Goal: Information Seeking & Learning: Learn about a topic

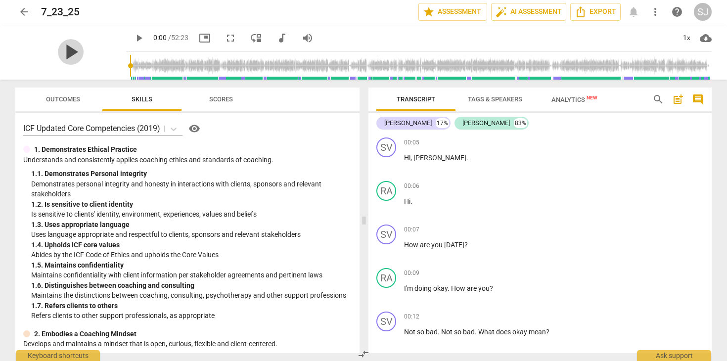
click at [65, 45] on span "play_arrow" at bounding box center [71, 52] width 26 height 26
click at [688, 35] on div "1x" at bounding box center [686, 38] width 19 height 16
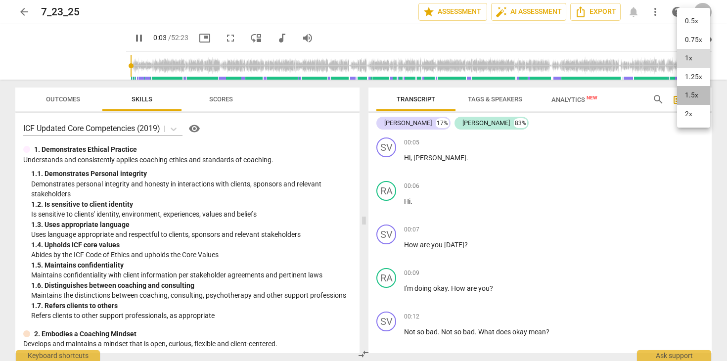
click at [693, 96] on li "1.5x" at bounding box center [693, 95] width 33 height 19
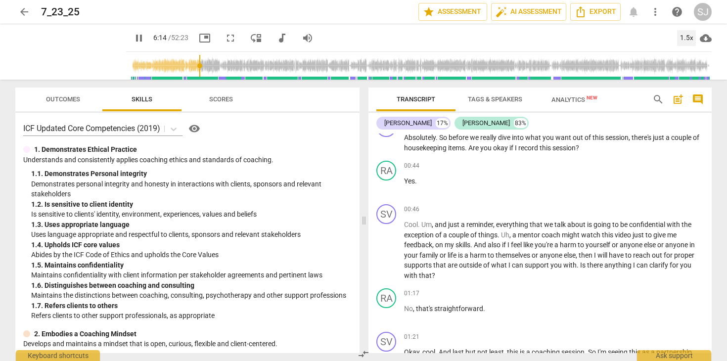
scroll to position [1276, 0]
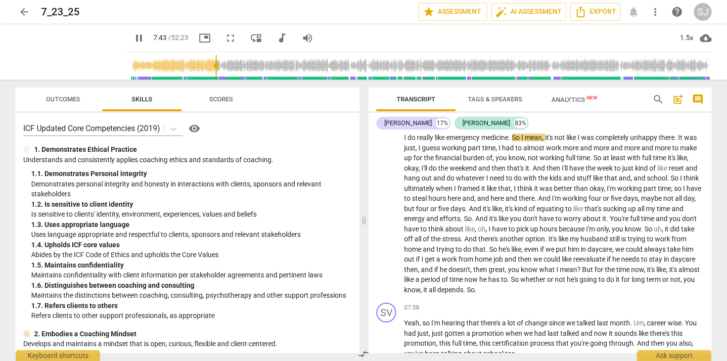
click at [205, 66] on input "range" at bounding box center [421, 66] width 582 height 32
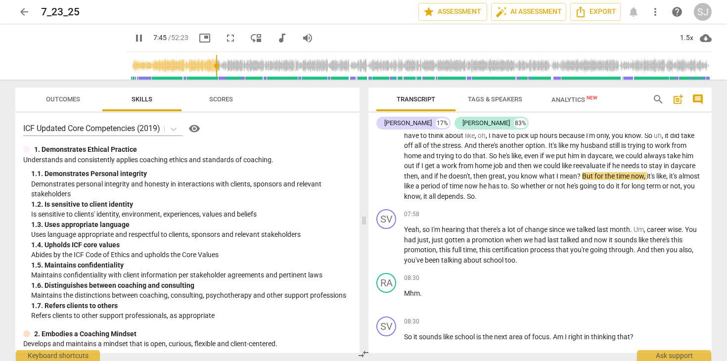
scroll to position [1382, 0]
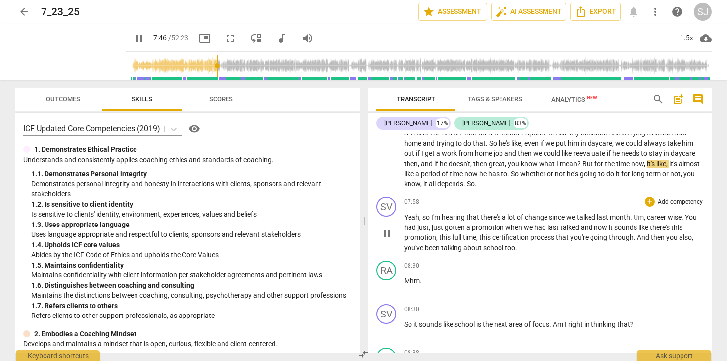
click at [412, 221] on span "Yeah" at bounding box center [411, 217] width 15 height 8
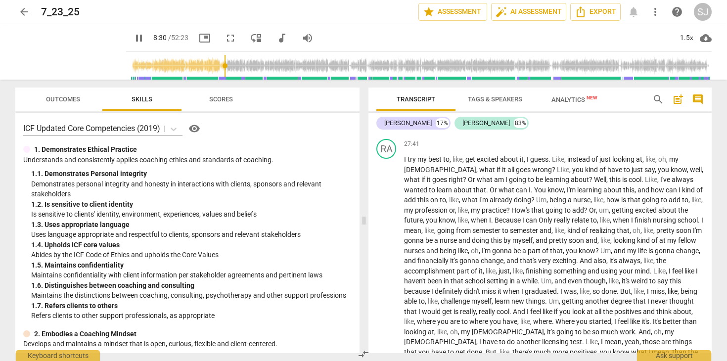
scroll to position [4507, 0]
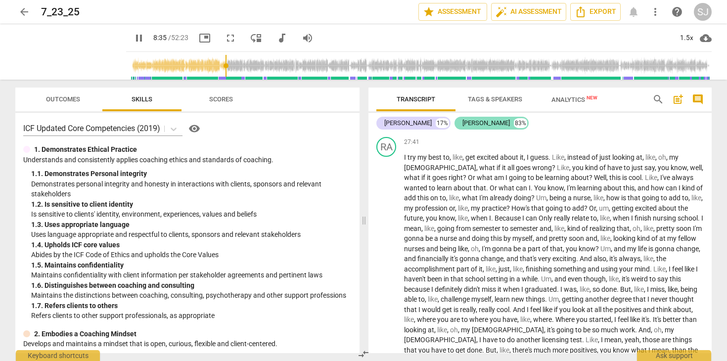
click at [471, 125] on div "[PERSON_NAME]" at bounding box center [485, 123] width 47 height 10
click at [418, 124] on div "[PERSON_NAME]" at bounding box center [407, 123] width 47 height 10
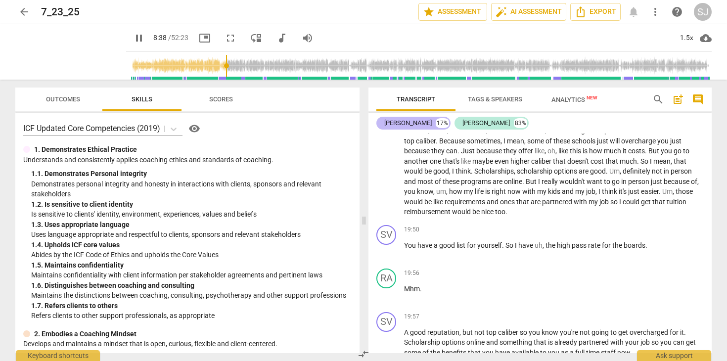
scroll to position [4507, 0]
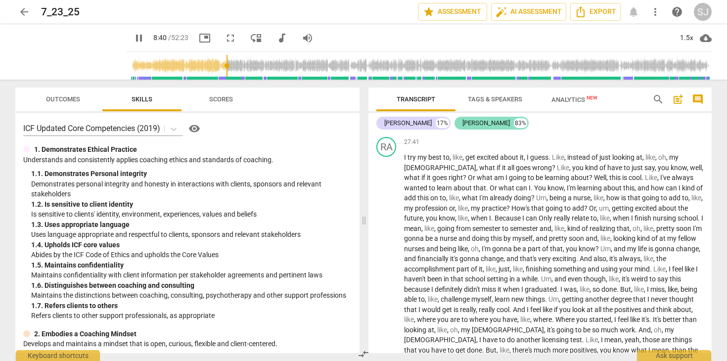
click at [465, 124] on div "[PERSON_NAME]" at bounding box center [485, 123] width 47 height 10
click at [407, 123] on div "[PERSON_NAME]" at bounding box center [407, 123] width 47 height 10
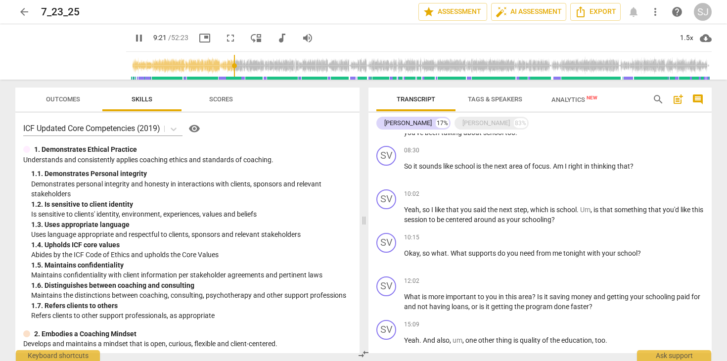
scroll to position [610, 0]
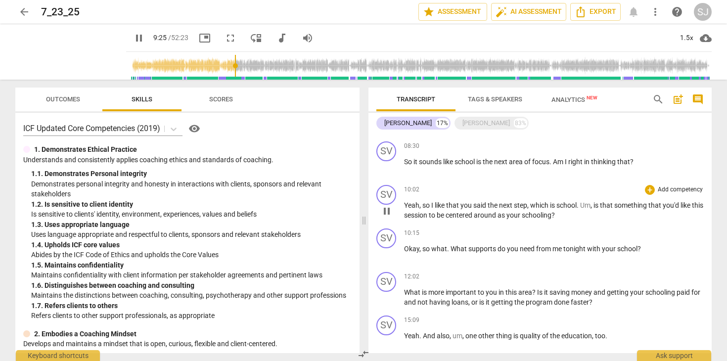
click at [473, 210] on p "Yeah , so I like that you said the next step , which is school . Um , is that s…" at bounding box center [554, 210] width 300 height 20
click at [457, 208] on span "that" at bounding box center [453, 205] width 14 height 8
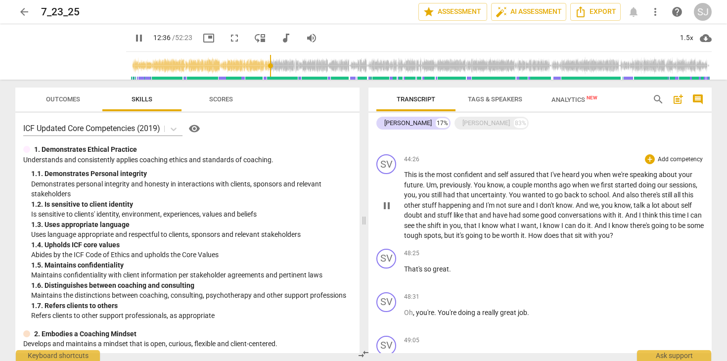
scroll to position [1858, 0]
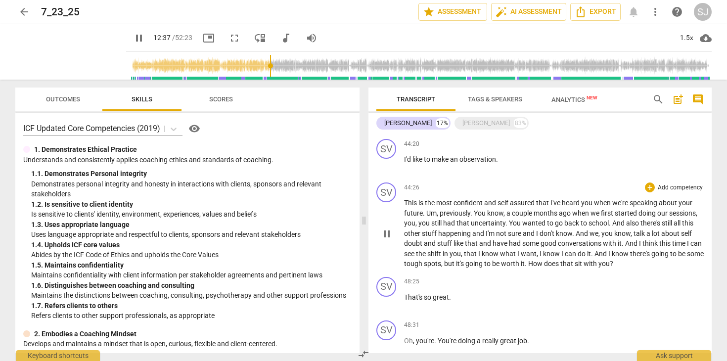
click at [409, 202] on span "This" at bounding box center [411, 203] width 14 height 8
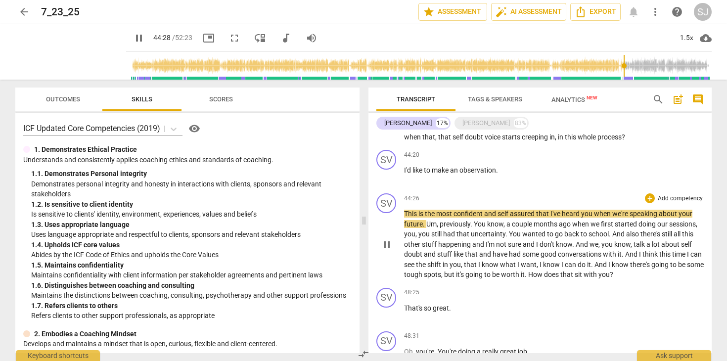
scroll to position [1846, 0]
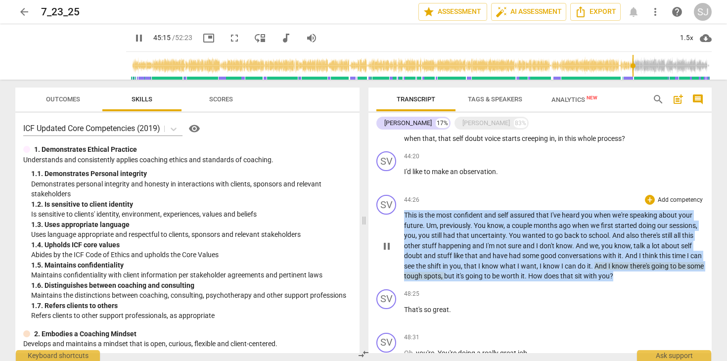
drag, startPoint x: 631, startPoint y: 274, endPoint x: 401, endPoint y: 218, distance: 236.8
click at [400, 218] on div "SV play_arrow pause 44:26 + Add competency keyboard_arrow_right This is the mos…" at bounding box center [540, 238] width 343 height 94
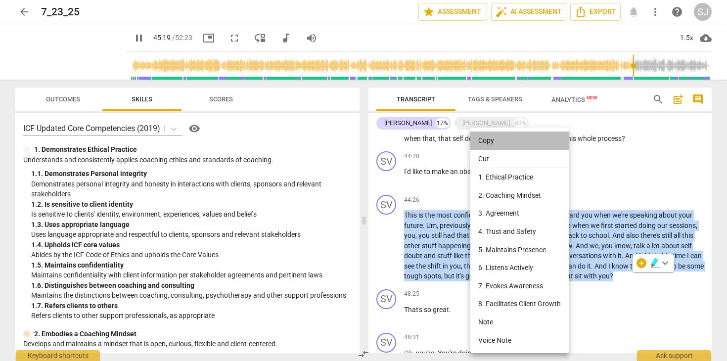
click at [492, 141] on li "Copy" at bounding box center [519, 141] width 98 height 18
copy p "This is the most confident and self assured that I've heard you when we're spea…"
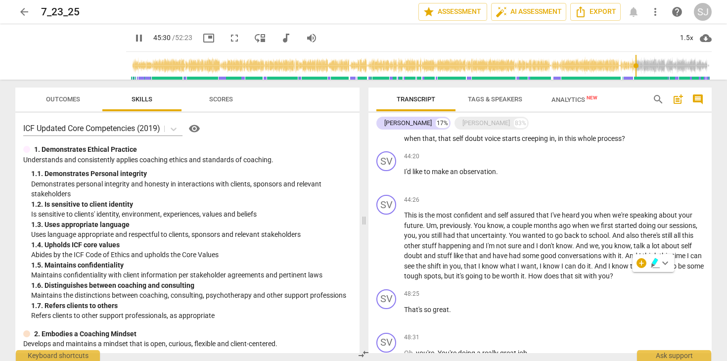
click at [133, 36] on span "pause" at bounding box center [139, 38] width 12 height 12
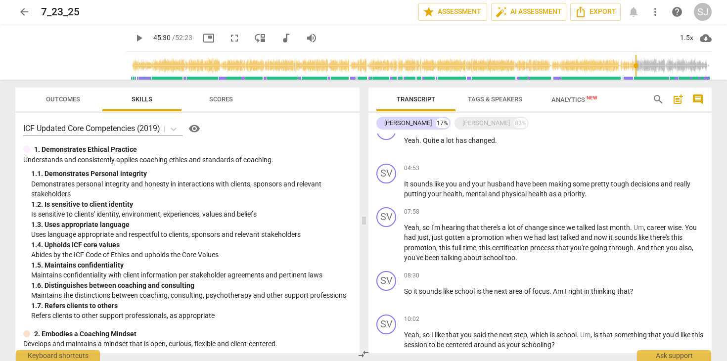
scroll to position [477, 0]
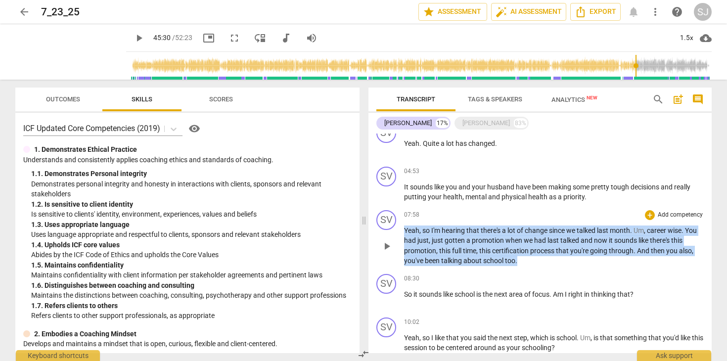
drag, startPoint x: 521, startPoint y: 261, endPoint x: 402, endPoint y: 229, distance: 123.8
click at [402, 229] on div "SV play_arrow pause 07:58 + Add competency keyboard_arrow_right Yeah , so I'm h…" at bounding box center [540, 238] width 343 height 64
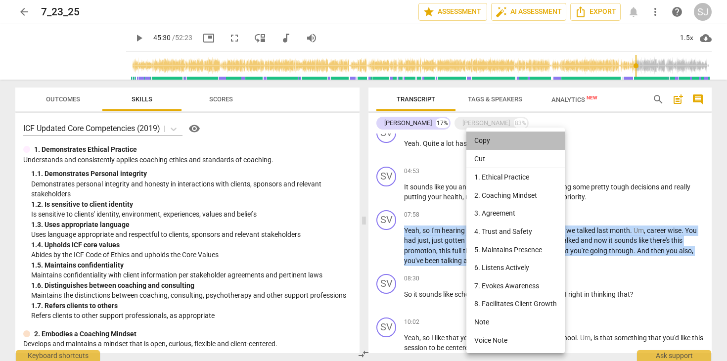
click at [492, 140] on li "Copy" at bounding box center [515, 141] width 98 height 18
copy p "Yeah , so I'm hearing that there's a lot of change since we talked last month .…"
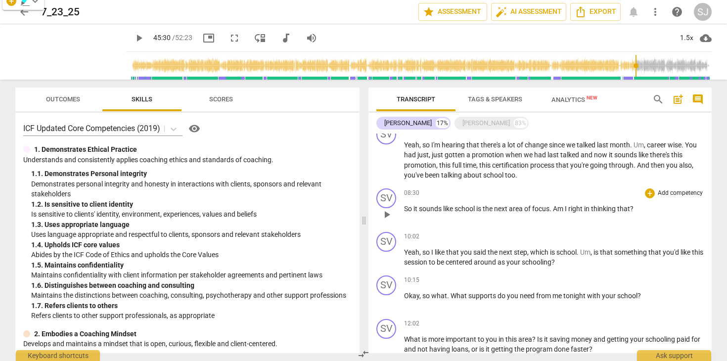
scroll to position [564, 0]
type input "2731"
